Goal: Check status: Check status

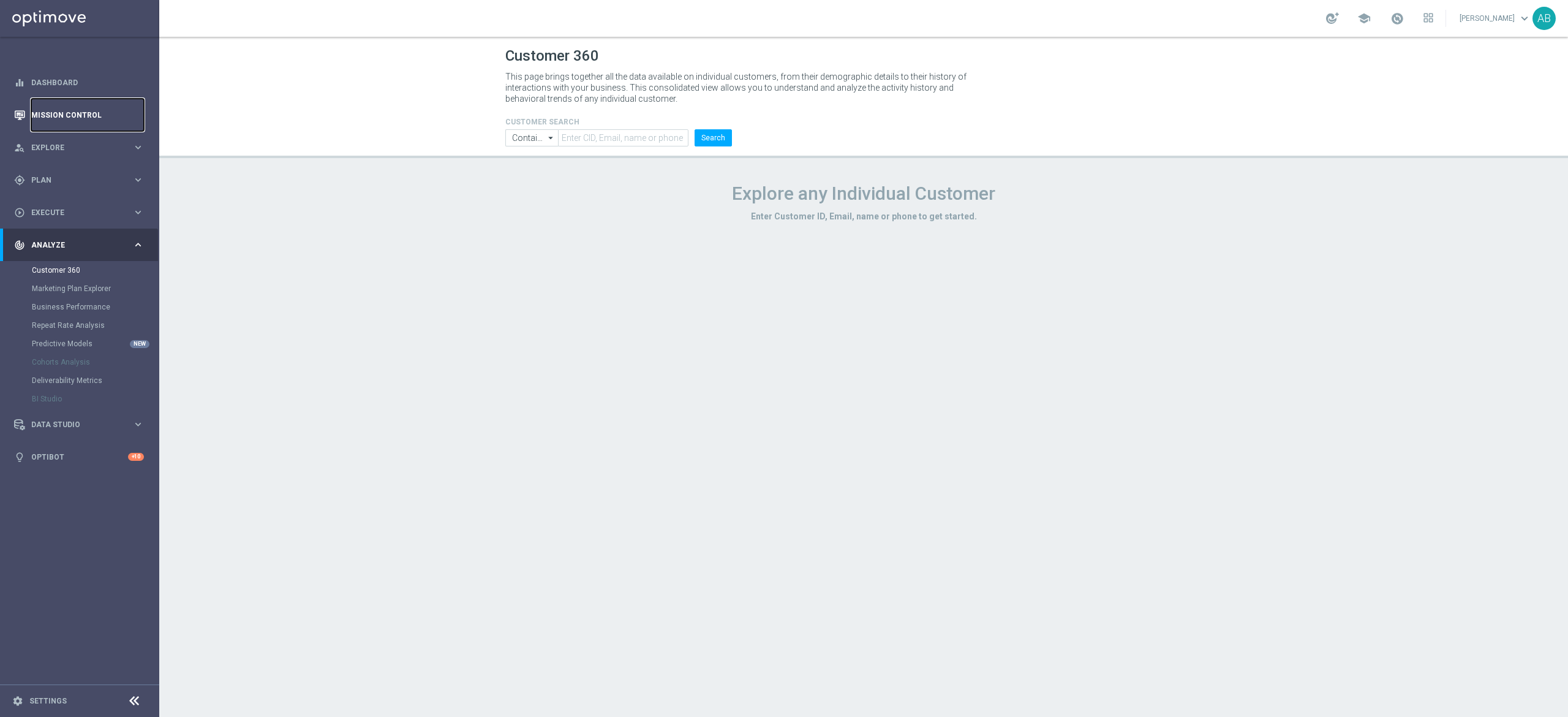
click at [89, 124] on link "Mission Control" at bounding box center [88, 114] width 113 height 32
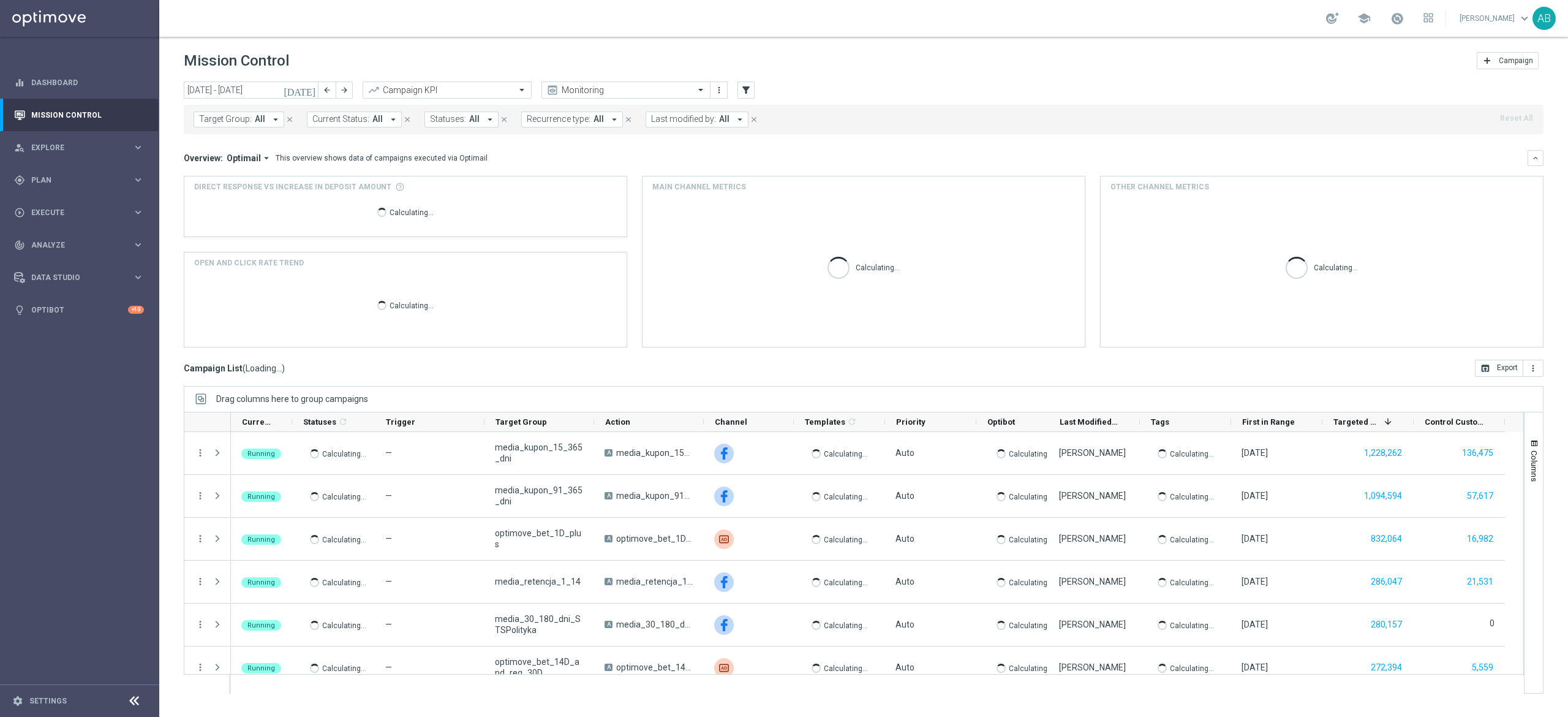
click at [246, 126] on button "Target Group: All arrow_drop_down" at bounding box center [239, 119] width 91 height 16
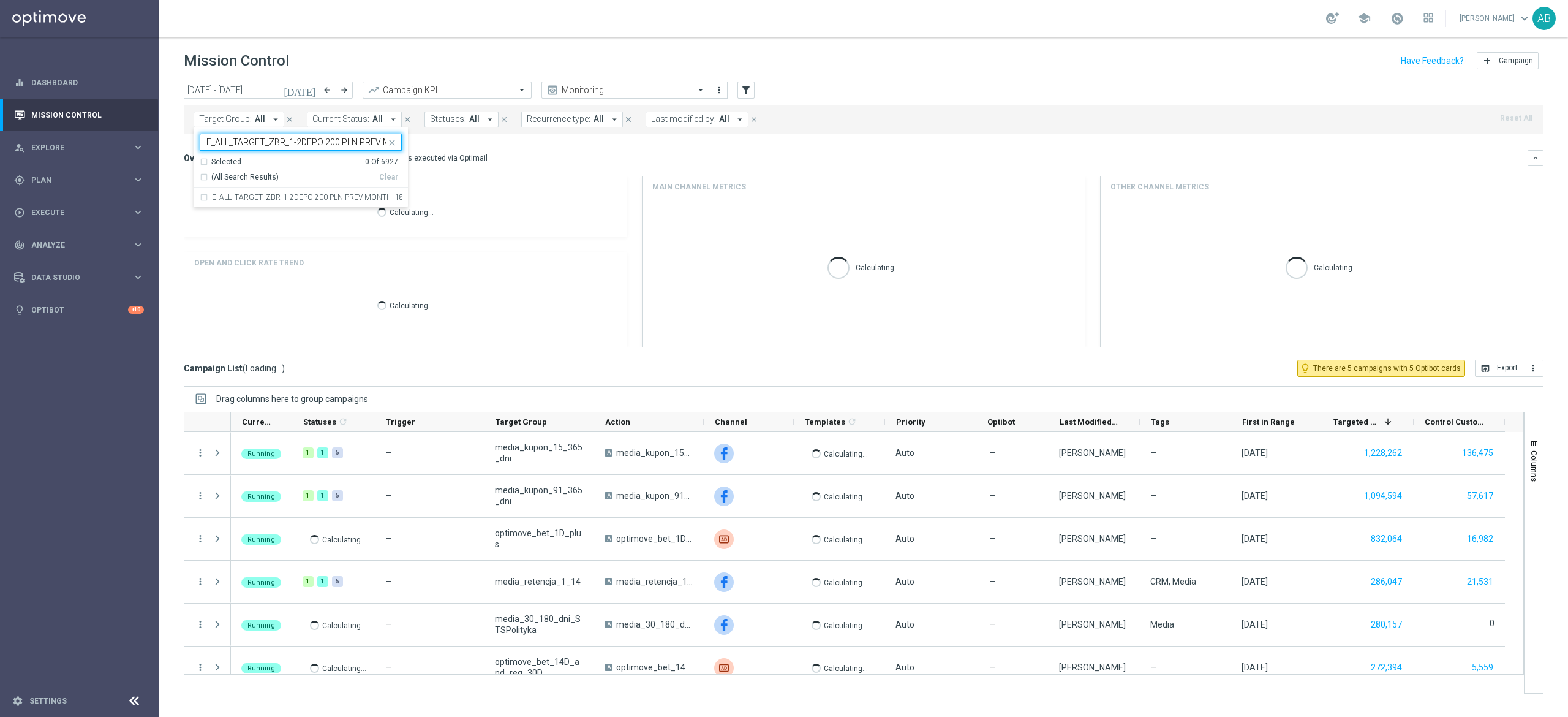
click at [285, 197] on label "E_ALL_TARGET_ZBR_1-2DEPO 200 PLN PREV MONTH_180825" at bounding box center [307, 198] width 190 height 8
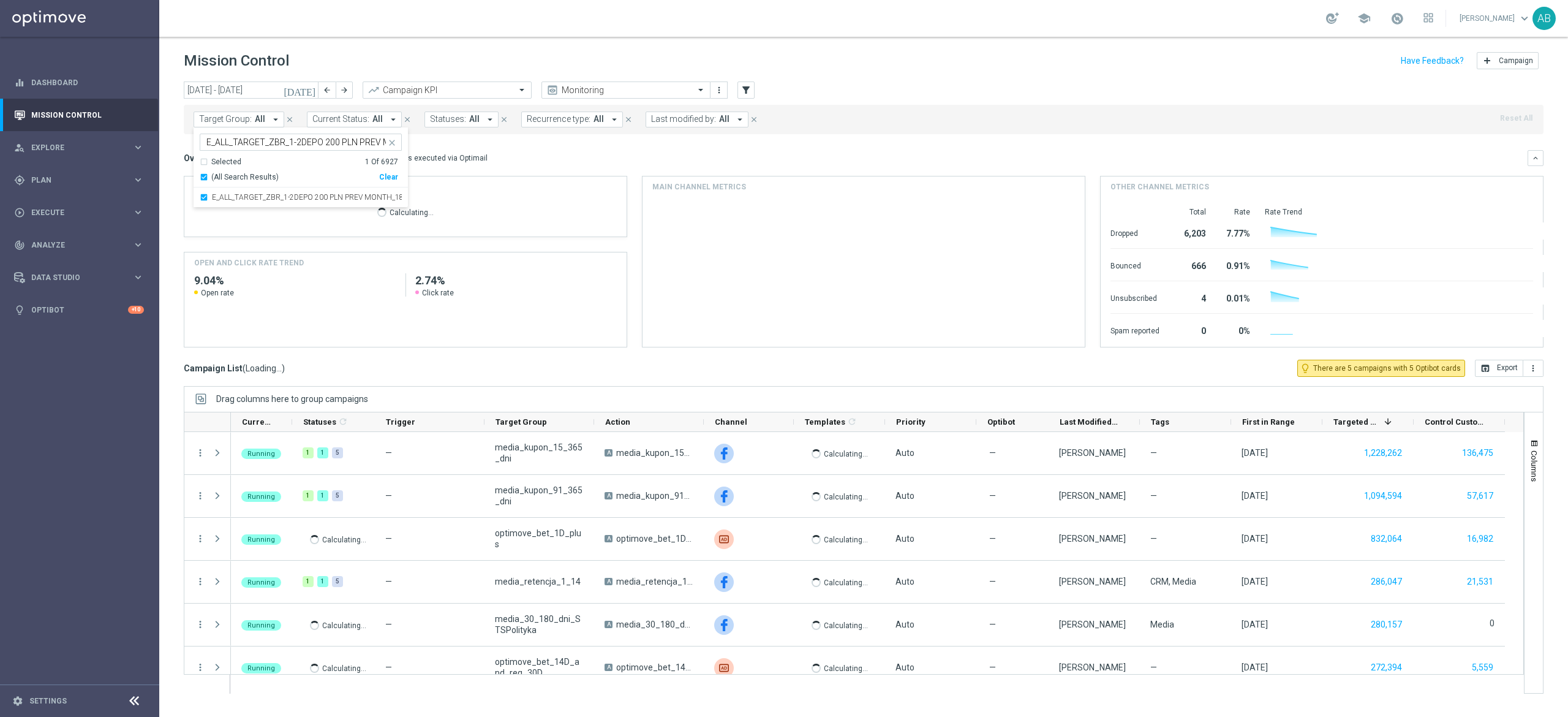
click at [596, 162] on div "Overview: Optimail arrow_drop_down This overview shows data of campaigns execut…" at bounding box center [856, 158] width 1343 height 11
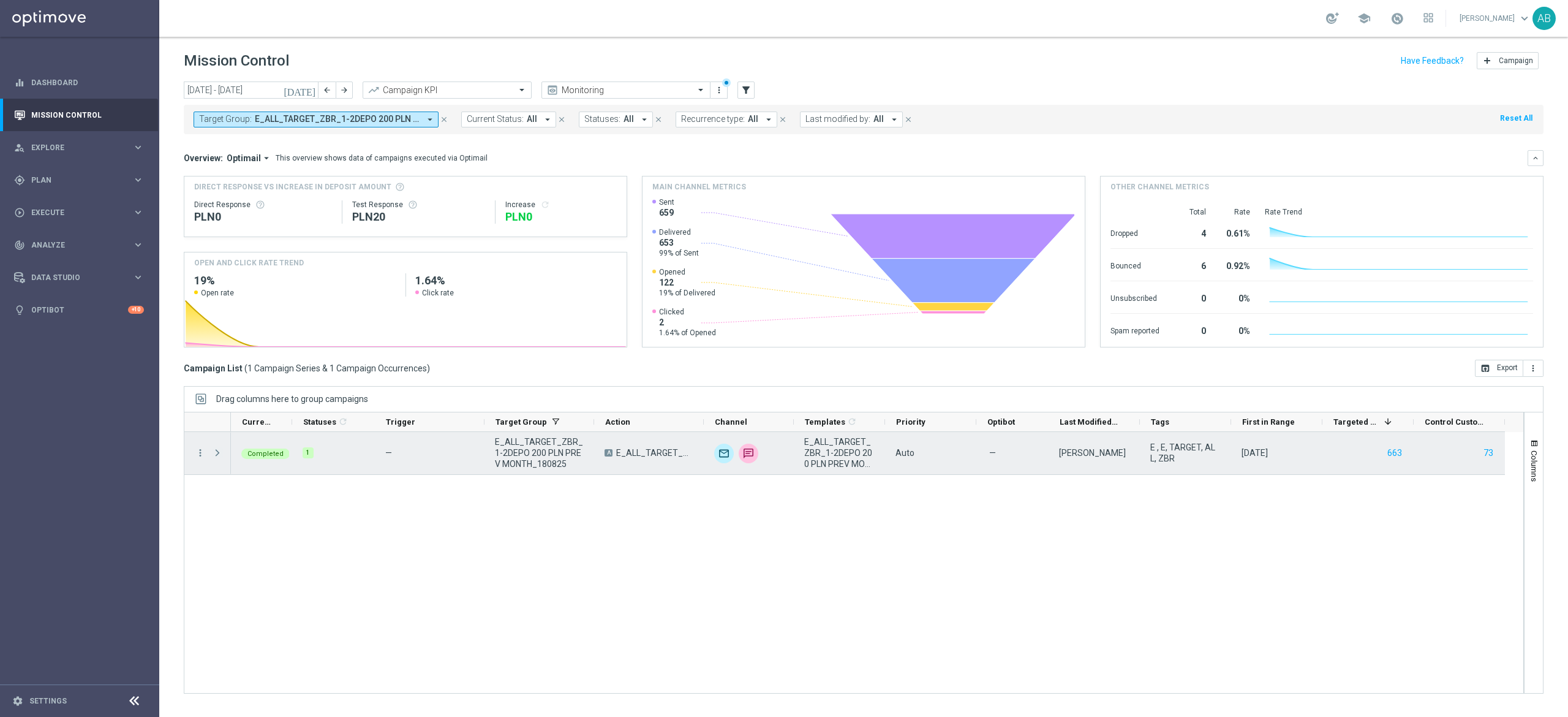
click at [219, 458] on span "Press SPACE to select this row." at bounding box center [217, 452] width 11 height 10
click at [196, 452] on icon "more_vert" at bounding box center [200, 452] width 11 height 11
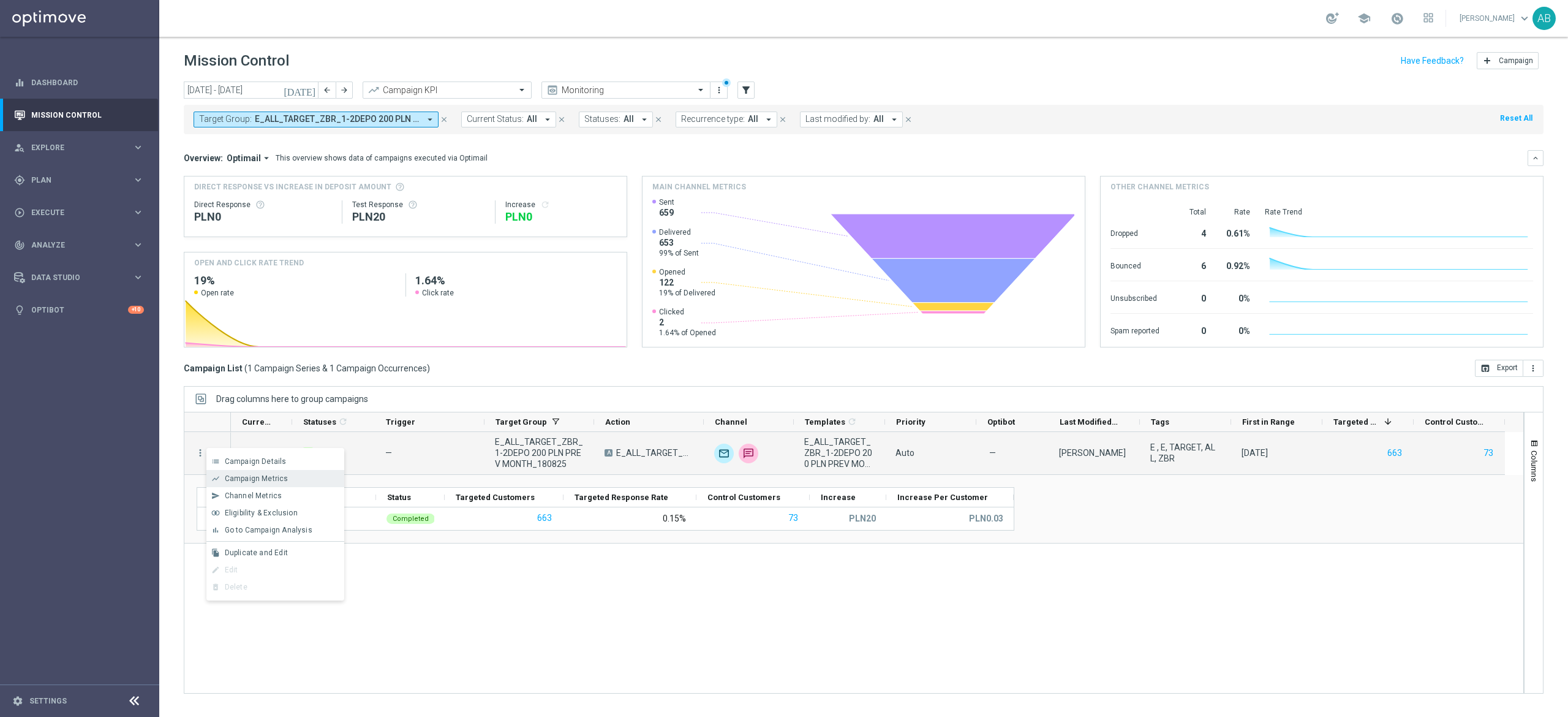
click at [264, 480] on span "Campaign Metrics" at bounding box center [256, 478] width 64 height 8
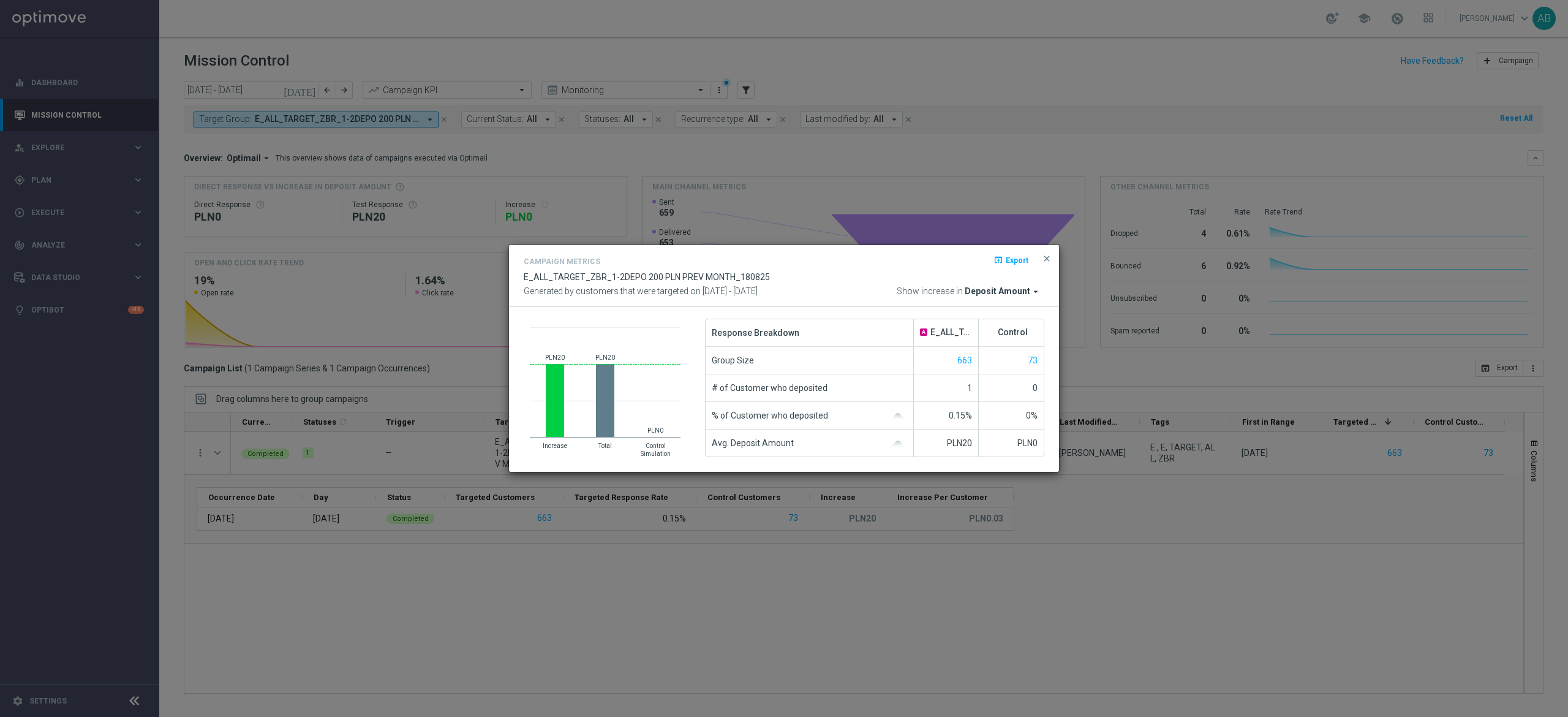
click at [1397, 504] on modal-container "Campaign Metrics open_in_browser Export E_ALL_TARGET_ZBR_1-2DEPO 200 PLN PREV M…" at bounding box center [784, 358] width 1568 height 717
